Goal: Check status

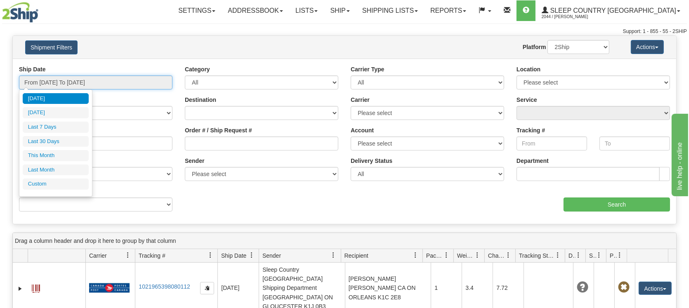
click at [135, 88] on input "From [DATE] To [DATE]" at bounding box center [96, 83] width 154 height 14
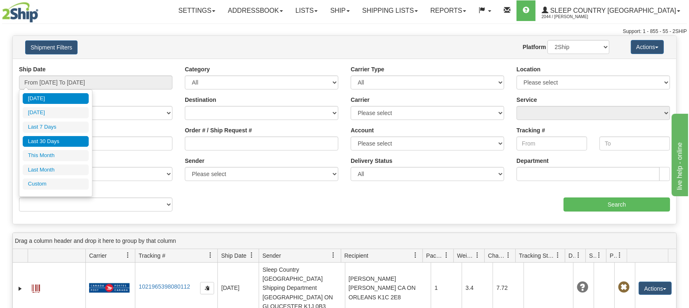
click at [52, 141] on li "Last 30 Days" at bounding box center [56, 141] width 66 height 11
type input "From [DATE] To [DATE]"
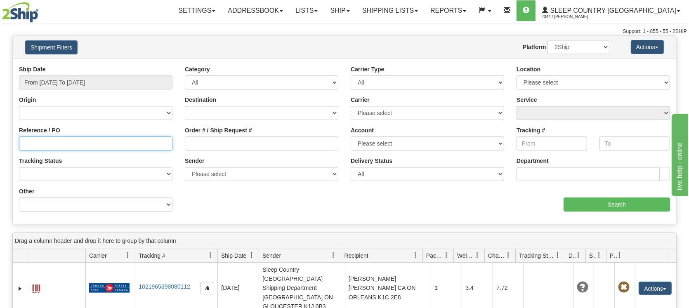
click at [67, 140] on input "Reference / PO" at bounding box center [96, 144] width 154 height 14
click at [66, 141] on input "Reference / PO" at bounding box center [96, 144] width 154 height 14
paste input "9000I045089"
type input "9000I045089"
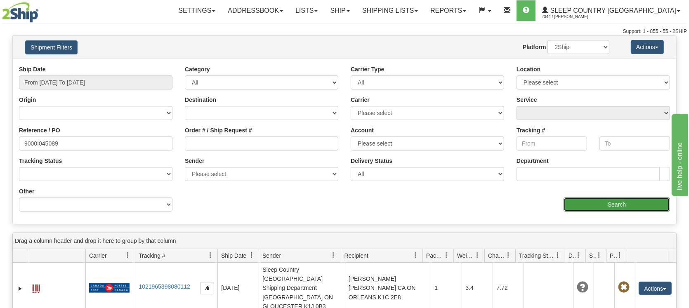
click at [595, 208] on input "Search" at bounding box center [617, 205] width 106 height 14
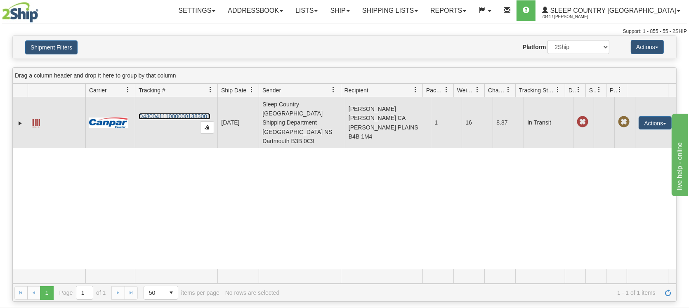
click at [178, 113] on link "D430041110000001383001" at bounding box center [175, 116] width 72 height 7
